Goal: Register for event/course

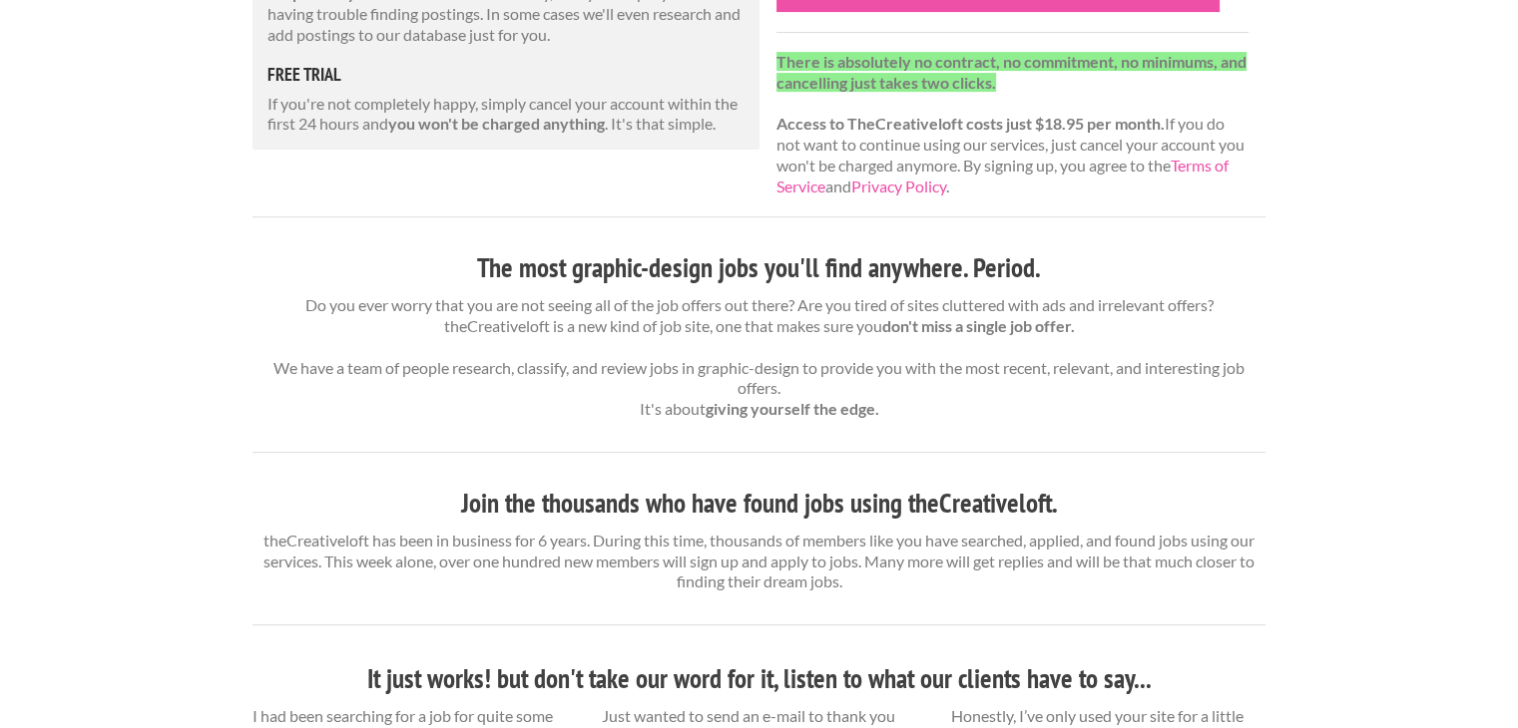
scroll to position [1349, 0]
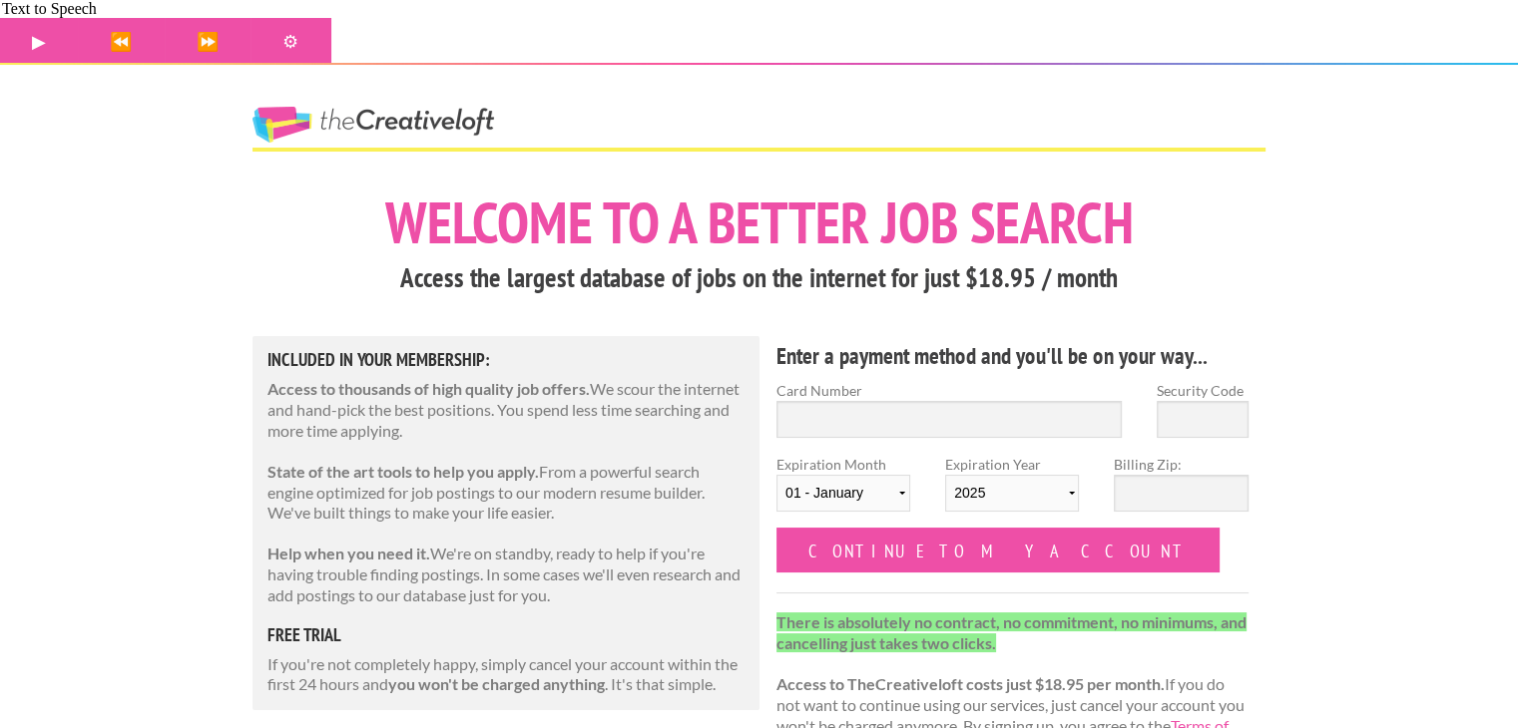
click at [423, 107] on link "The Creative Loft" at bounding box center [372, 125] width 241 height 36
